Goal: Task Accomplishment & Management: Manage account settings

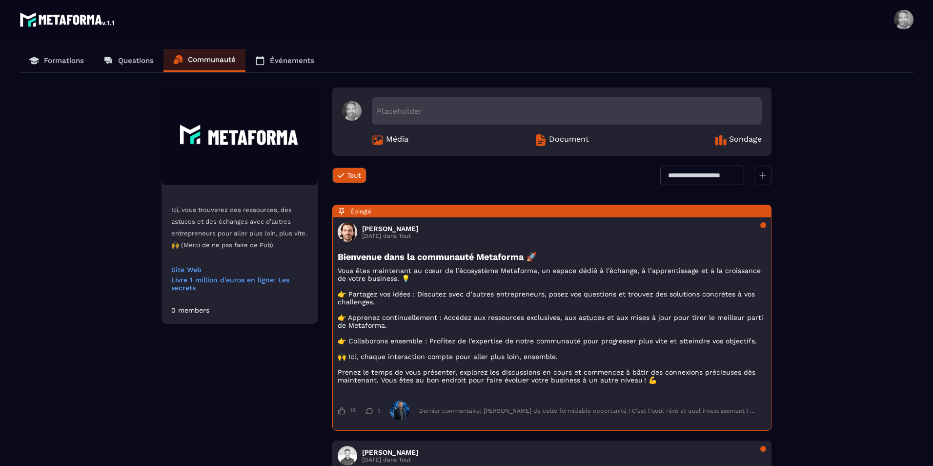
click at [137, 62] on p "Questions" at bounding box center [136, 60] width 36 height 9
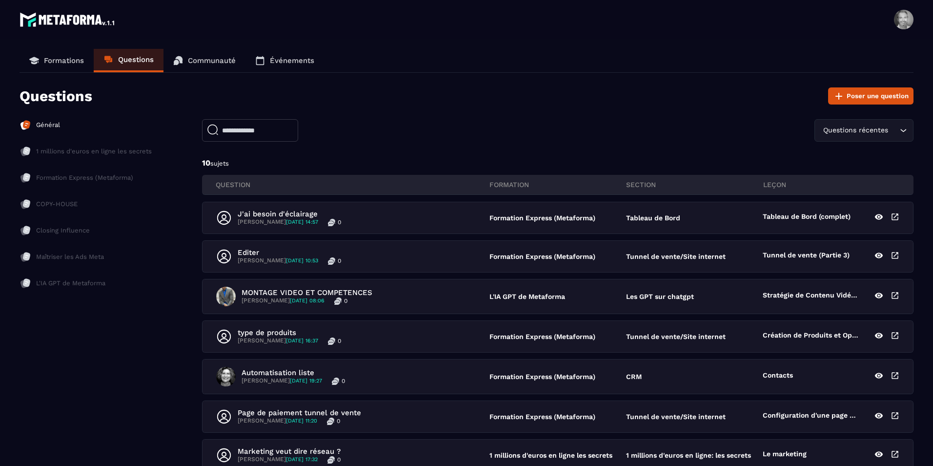
click at [538, 175] on div "QUESTION FORMATION section leçon" at bounding box center [558, 185] width 712 height 20
click at [250, 133] on input "text" at bounding box center [250, 130] width 96 height 22
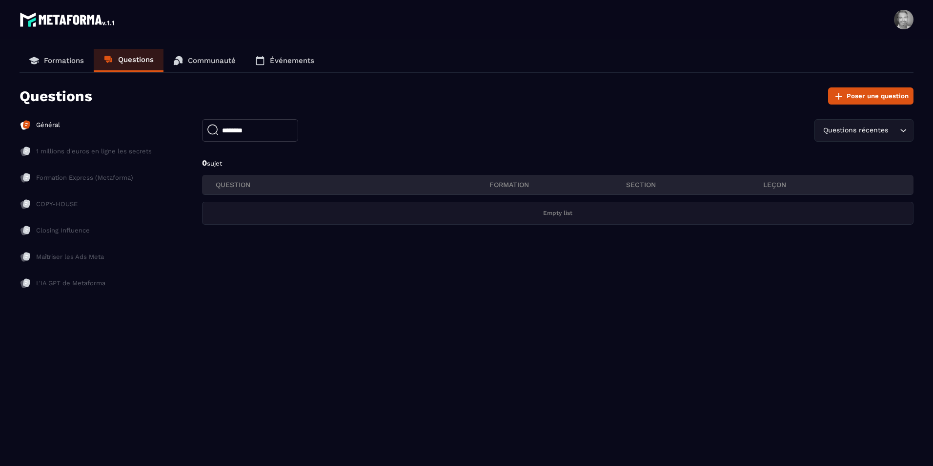
click at [241, 130] on input "********" at bounding box center [250, 130] width 96 height 22
click at [241, 129] on input "***" at bounding box center [250, 130] width 96 height 22
type input "*"
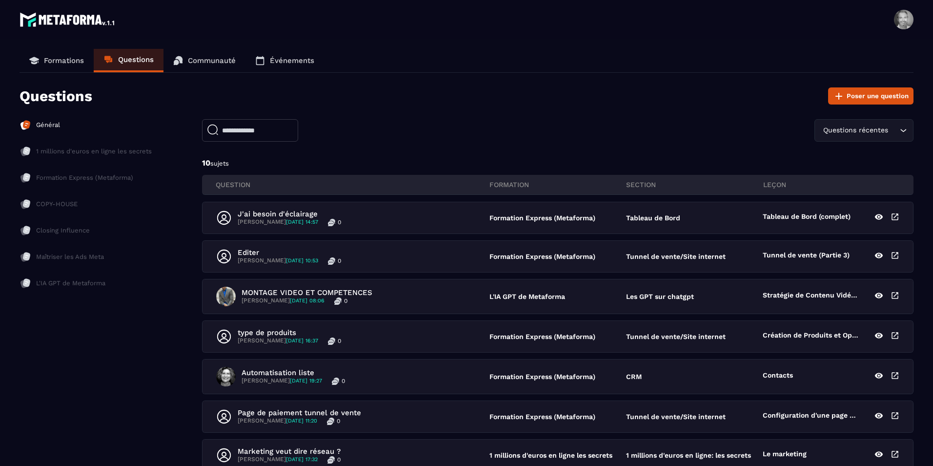
click at [166, 380] on div "Général 1 millions d'euros en ligne les secrets Formation Express (Metaforma) C…" at bounding box center [467, 373] width 894 height 508
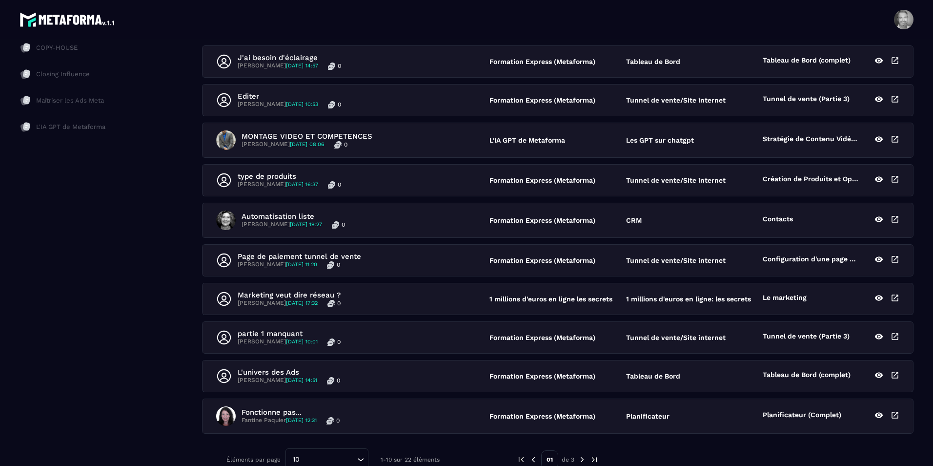
scroll to position [176, 0]
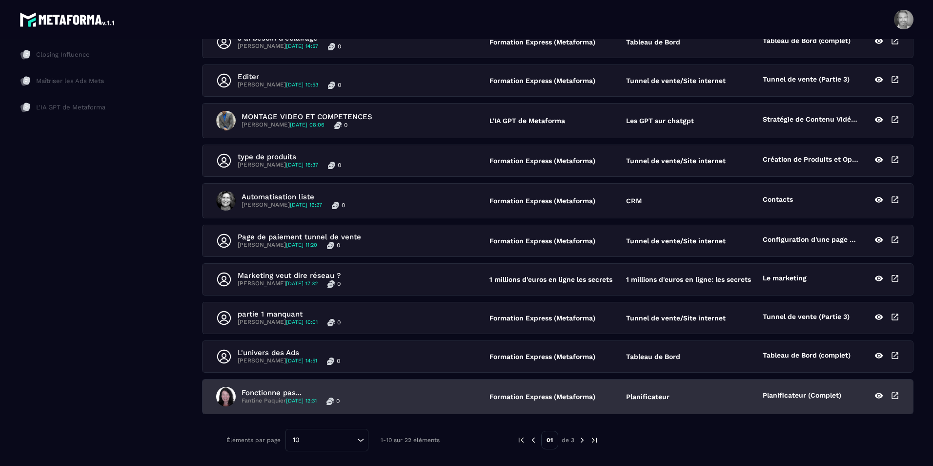
click at [271, 392] on p "Fonctionne pas..." at bounding box center [291, 392] width 98 height 9
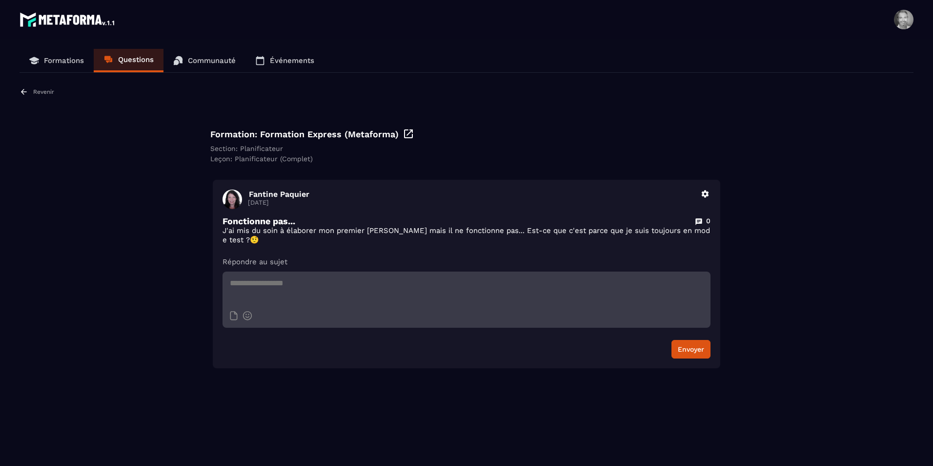
click at [48, 89] on p "Revenir" at bounding box center [43, 91] width 21 height 7
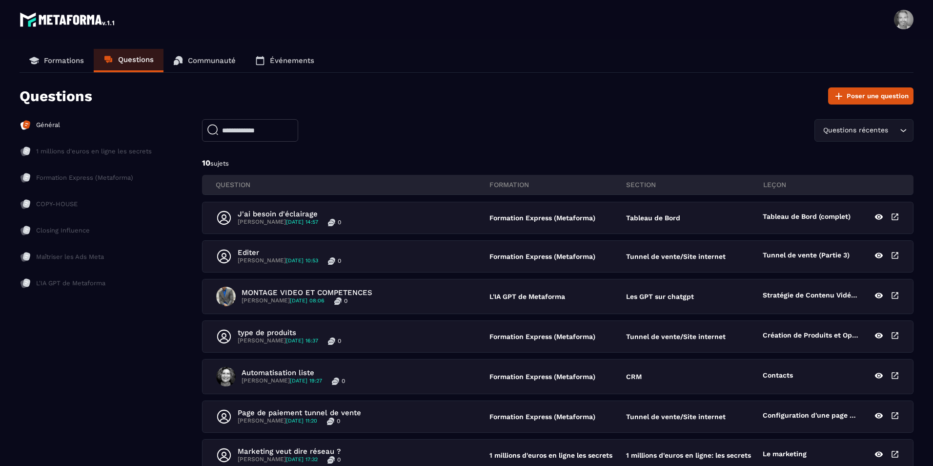
click at [82, 176] on p "Formation Express (Metaforma)" at bounding box center [84, 177] width 97 height 9
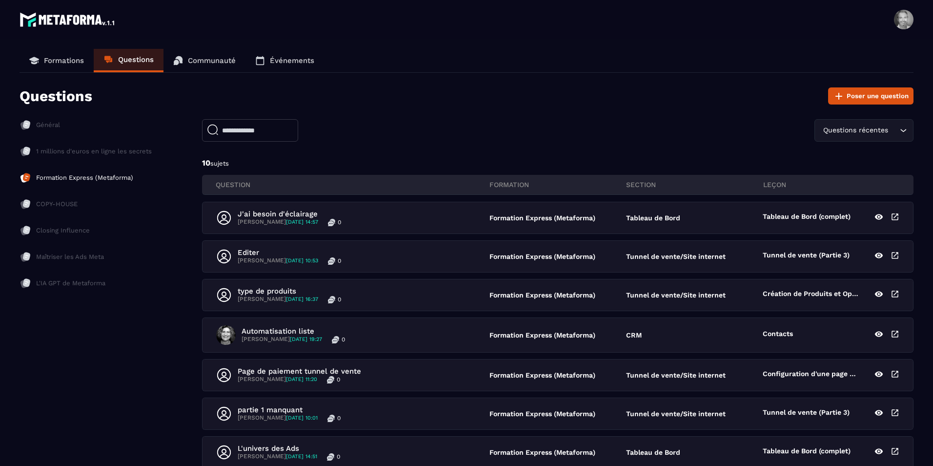
click at [82, 176] on p "Formation Express (Metaforma)" at bounding box center [84, 177] width 97 height 9
click at [209, 61] on p "Communauté" at bounding box center [212, 60] width 48 height 9
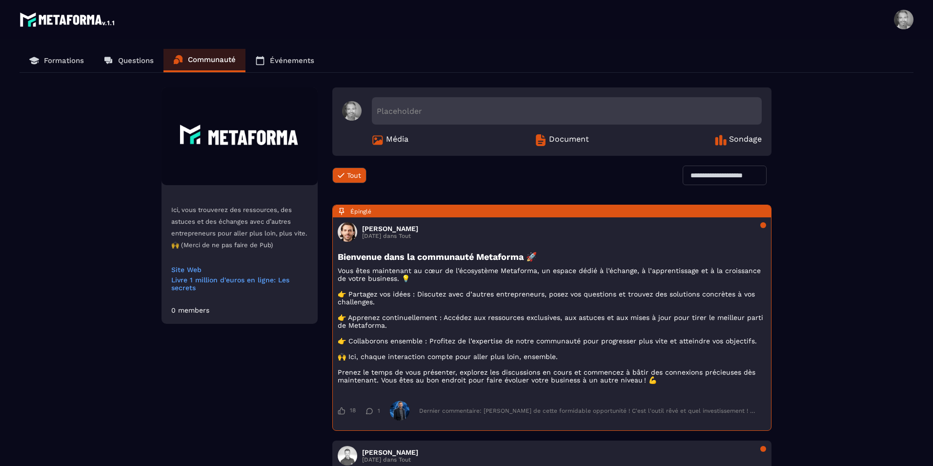
click at [64, 66] on link "Formations" at bounding box center [57, 60] width 74 height 23
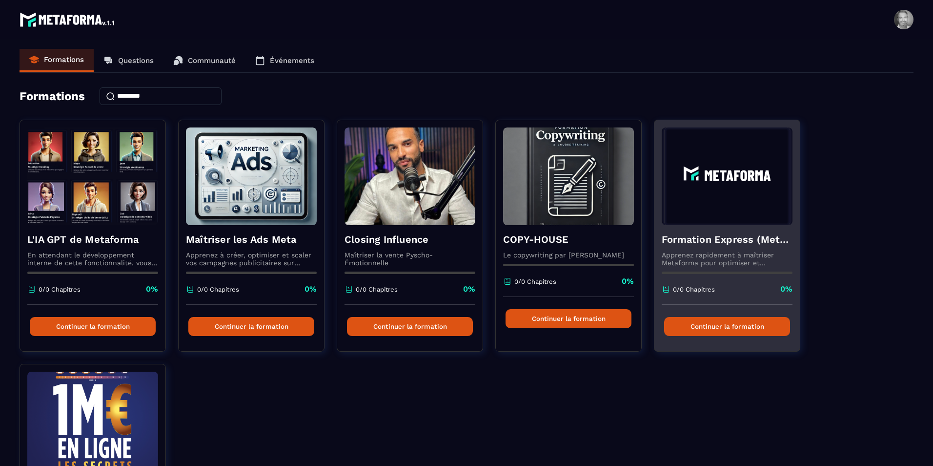
click at [730, 324] on button "Continuer la formation" at bounding box center [727, 326] width 126 height 19
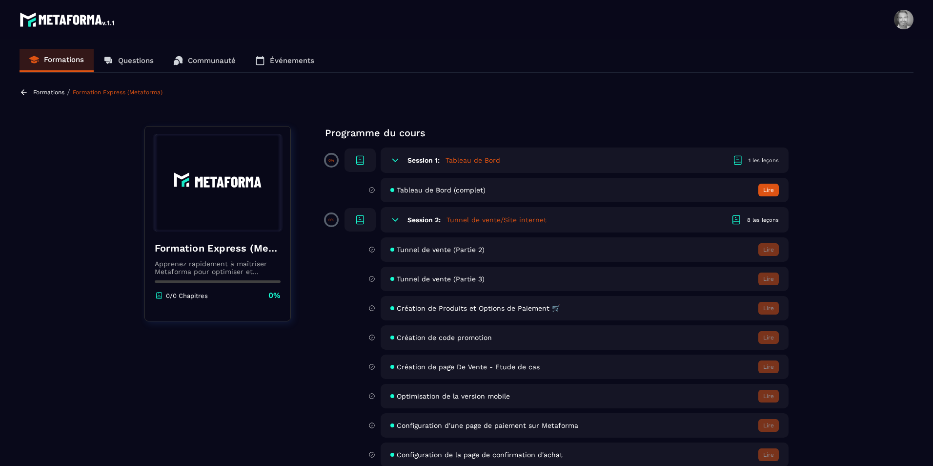
click at [752, 219] on div "8 les leçons" at bounding box center [763, 219] width 32 height 7
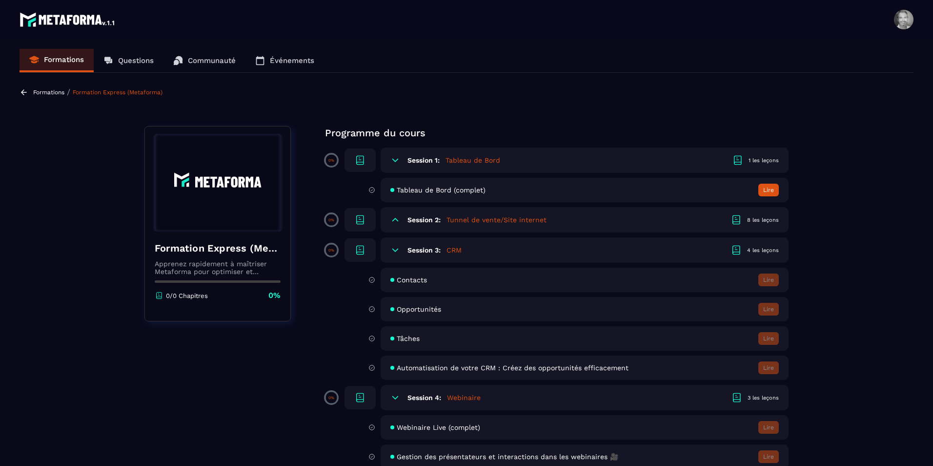
click at [391, 220] on icon at bounding box center [395, 220] width 10 height 10
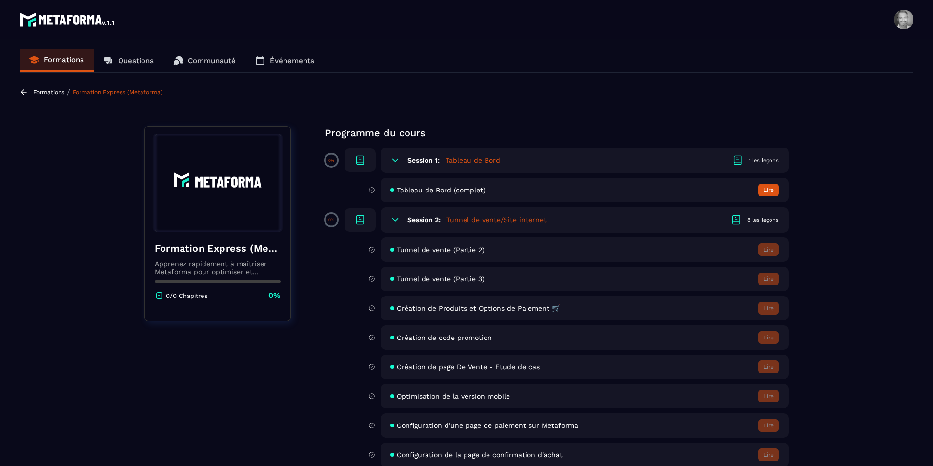
click at [357, 220] on icon at bounding box center [360, 220] width 12 height 12
click at [369, 252] on icon at bounding box center [372, 249] width 7 height 9
click at [420, 253] on span "Tunnel de vente (Partie 2)" at bounding box center [441, 250] width 88 height 8
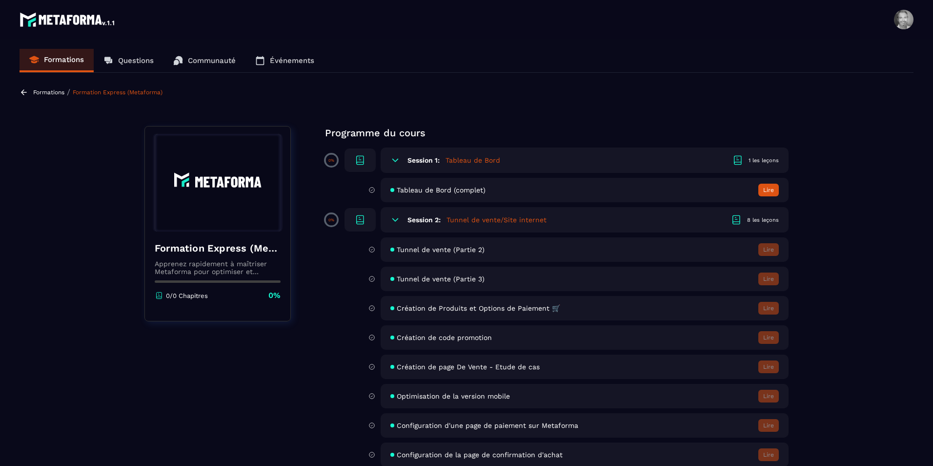
click at [902, 23] on span at bounding box center [904, 20] width 20 height 20
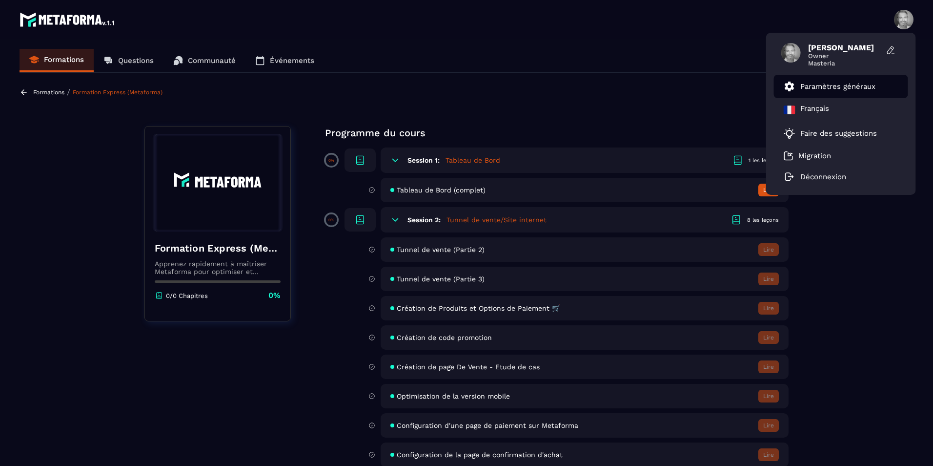
click at [834, 85] on p "Paramètres généraux" at bounding box center [837, 86] width 75 height 9
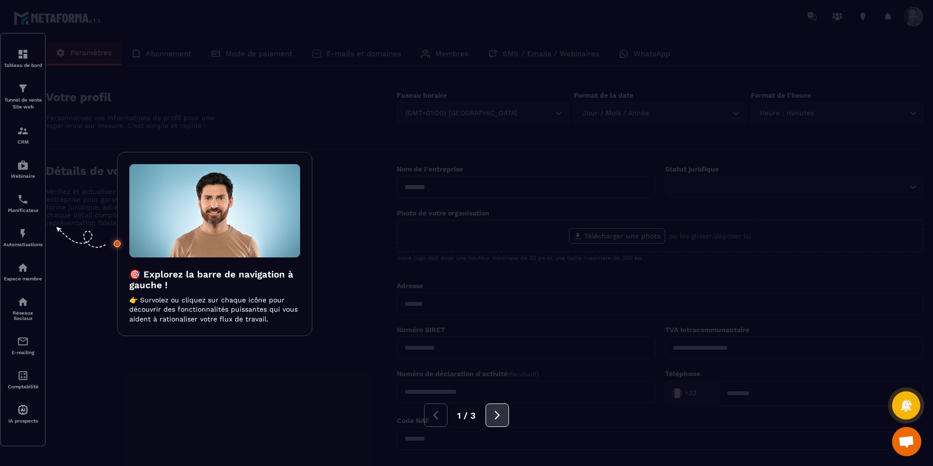
click at [495, 414] on icon at bounding box center [497, 415] width 11 height 11
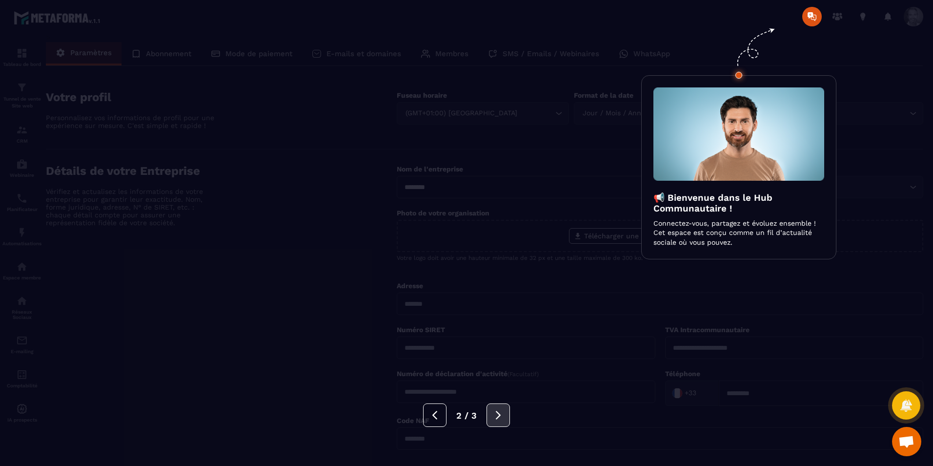
click at [495, 414] on icon at bounding box center [498, 415] width 11 height 11
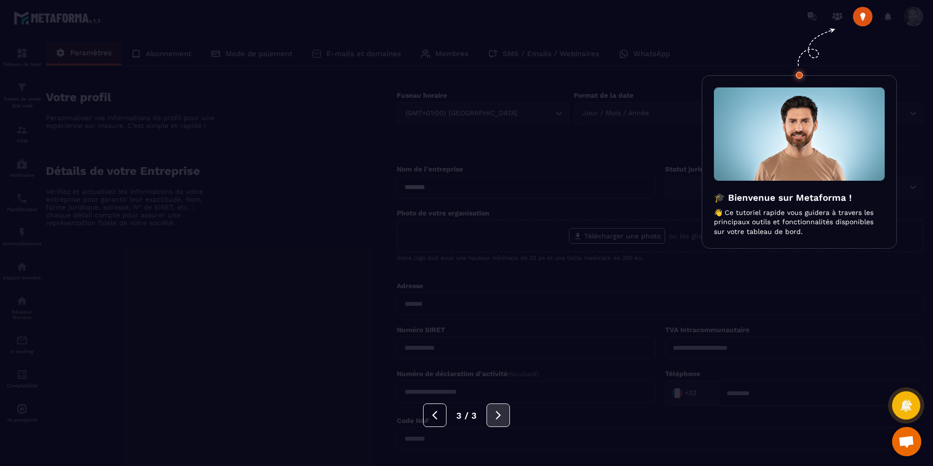
click at [495, 414] on icon at bounding box center [498, 415] width 11 height 11
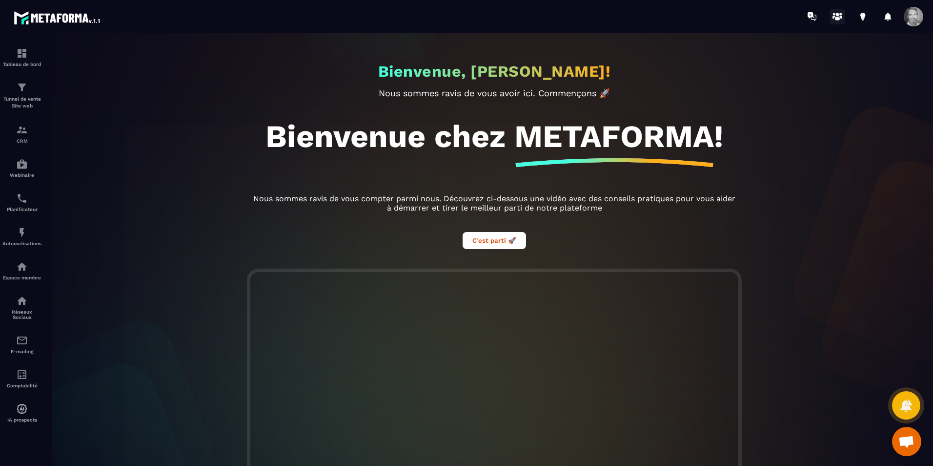
click at [837, 17] on icon at bounding box center [837, 19] width 5 height 4
click at [860, 14] on icon at bounding box center [863, 17] width 16 height 16
click at [863, 16] on icon at bounding box center [862, 15] width 5 height 6
click at [833, 17] on icon at bounding box center [838, 17] width 16 height 16
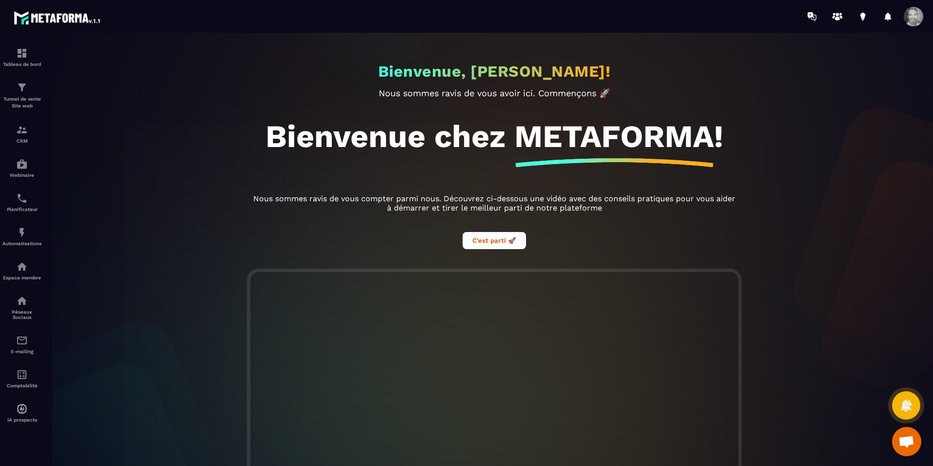
click at [916, 14] on span at bounding box center [914, 17] width 20 height 20
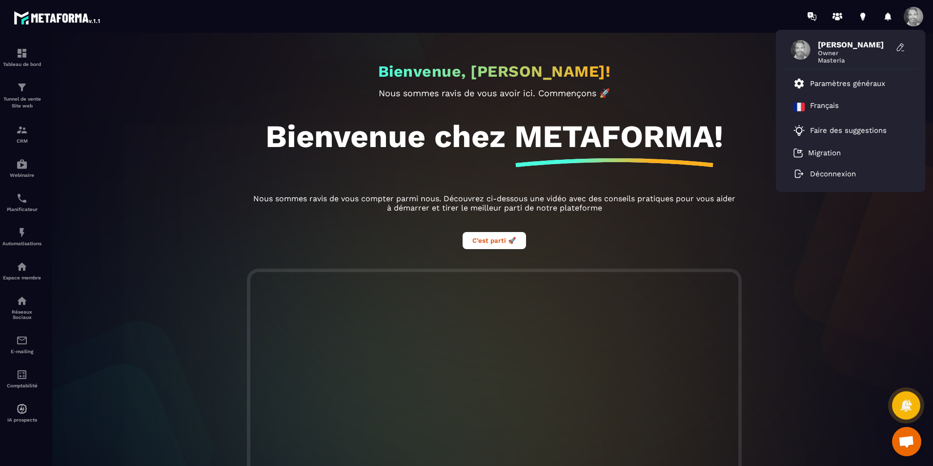
click at [916, 14] on span at bounding box center [914, 17] width 20 height 20
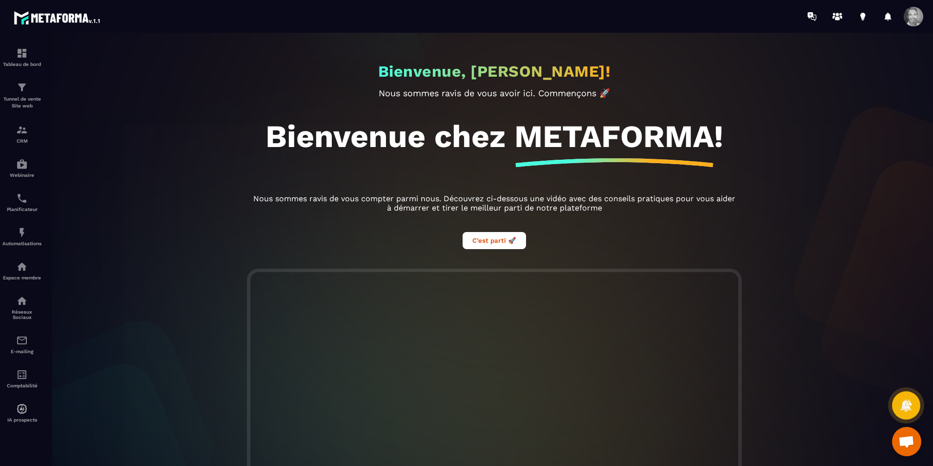
click at [916, 14] on span at bounding box center [914, 17] width 20 height 20
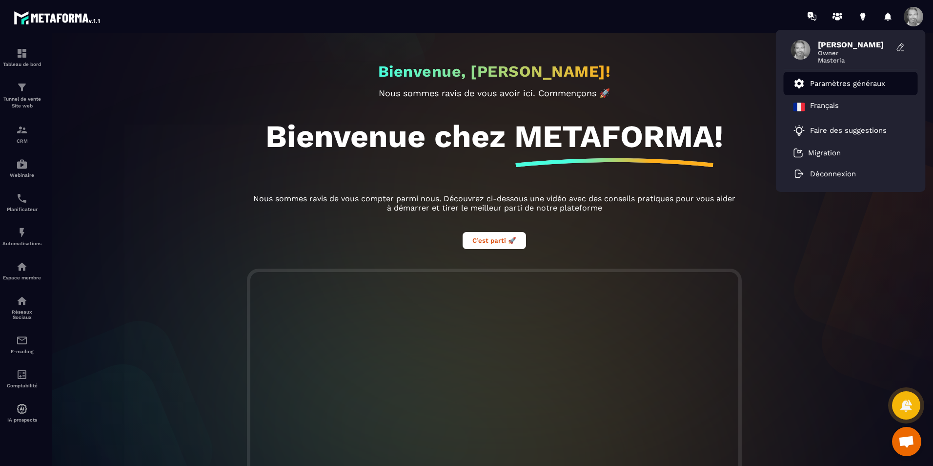
click at [857, 83] on p "Paramètres généraux" at bounding box center [847, 83] width 75 height 9
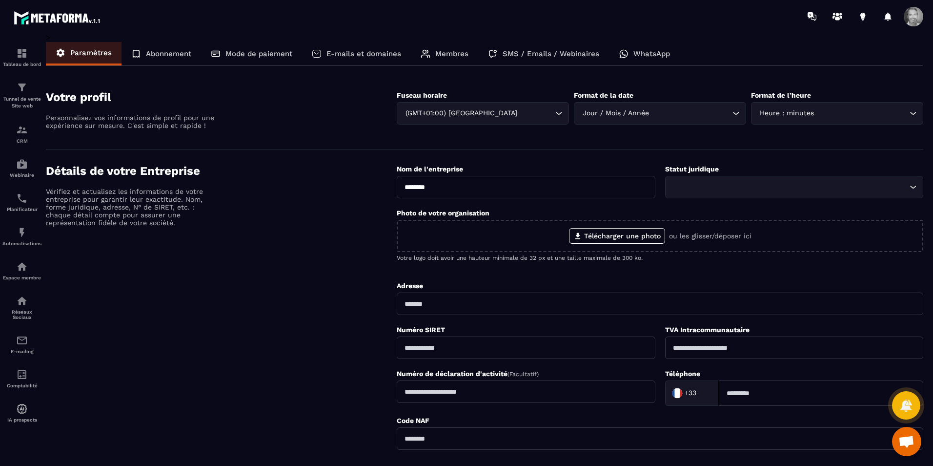
click at [303, 358] on div "Détails de votre Entreprise Vérifiez et actualisez les informations de votre en…" at bounding box center [221, 327] width 351 height 326
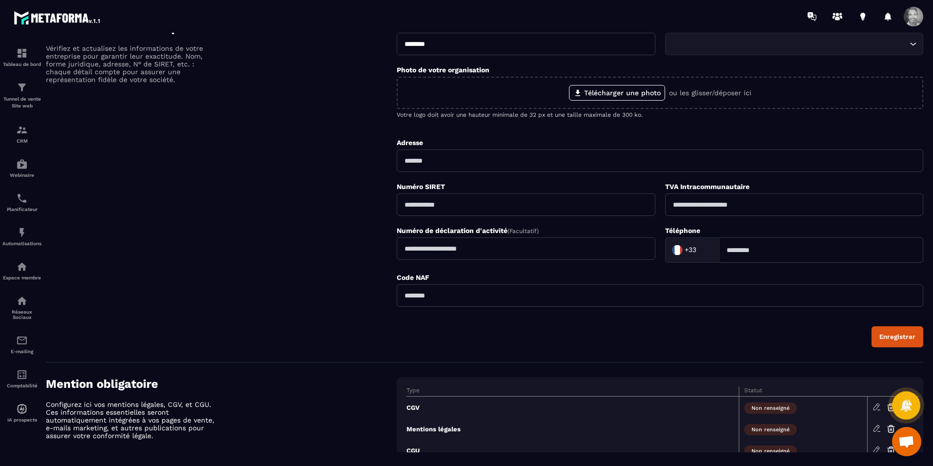
scroll to position [123, 0]
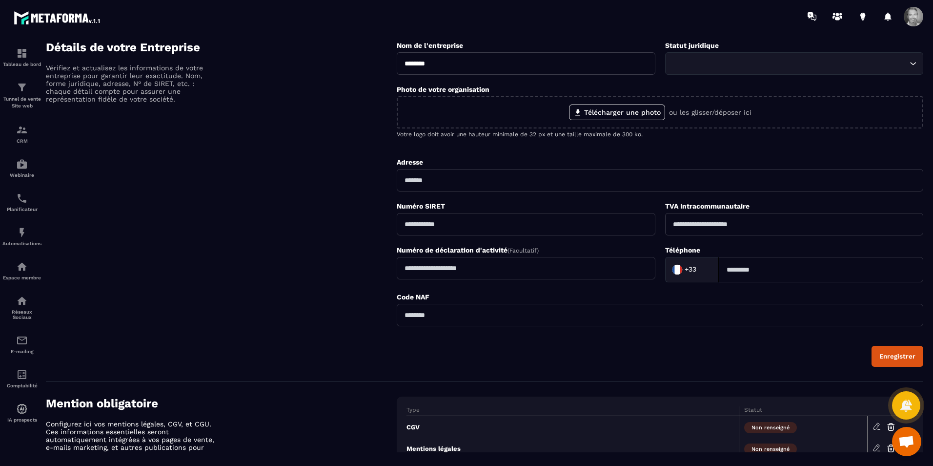
click at [422, 322] on input "text" at bounding box center [660, 315] width 527 height 22
type input "*****"
click at [898, 355] on div "Enregistrer" at bounding box center [898, 355] width 36 height 7
